Goal: Check status

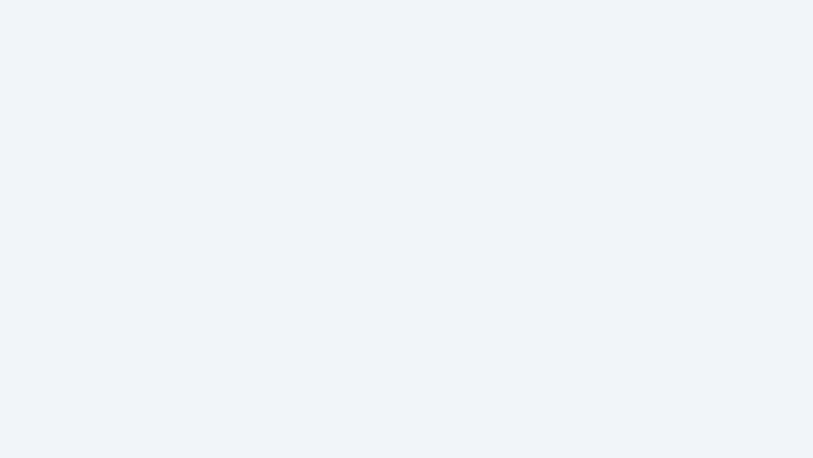
scroll to position [2767, 0]
